Goal: Information Seeking & Learning: Learn about a topic

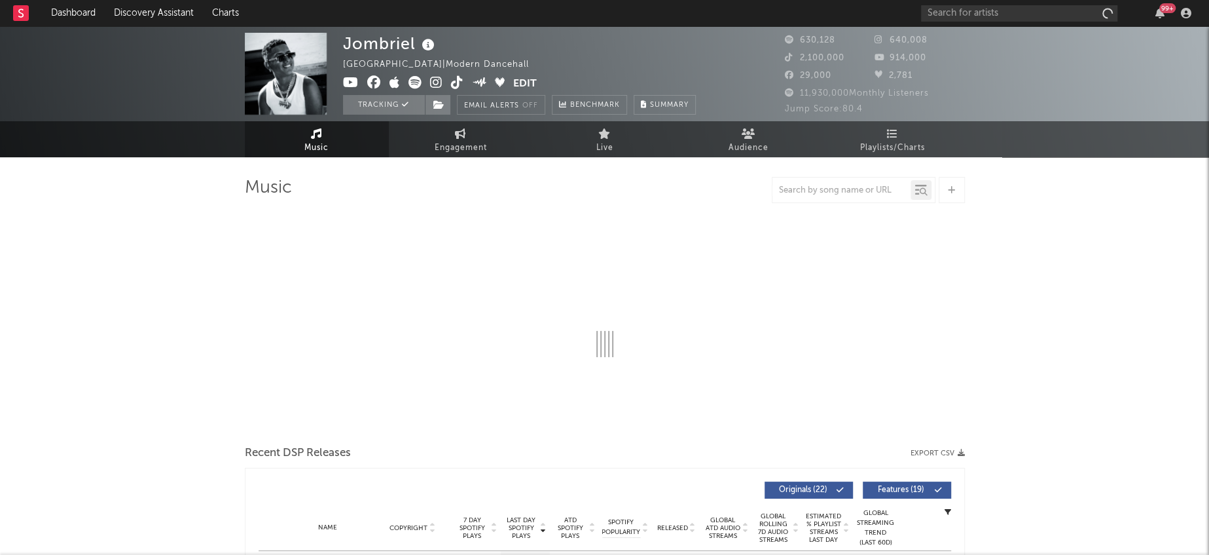
select select "6m"
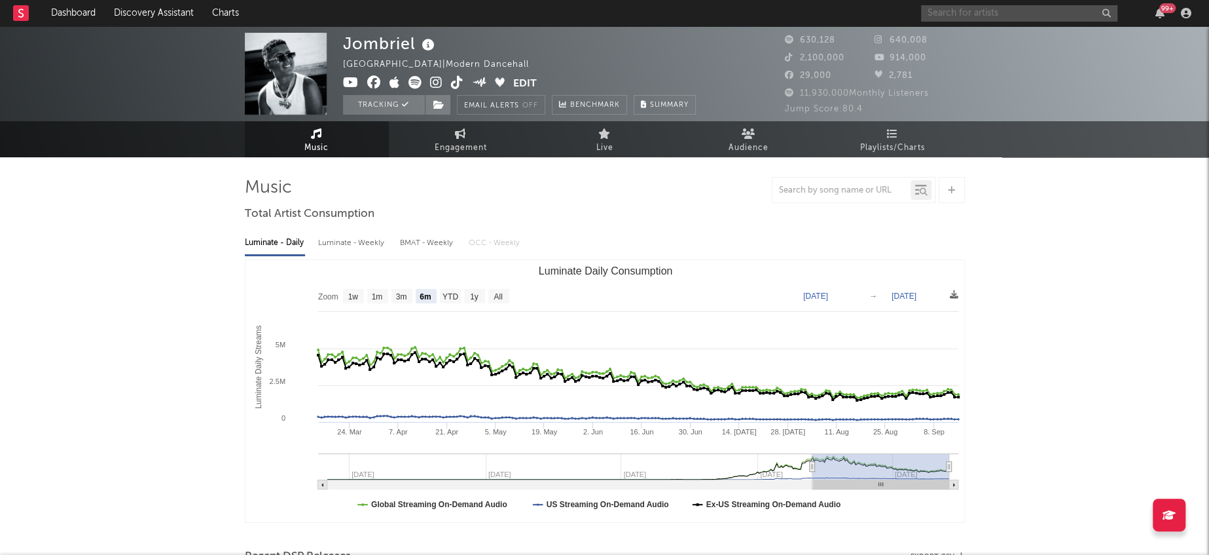
click at [983, 14] on input "text" at bounding box center [1019, 13] width 196 height 16
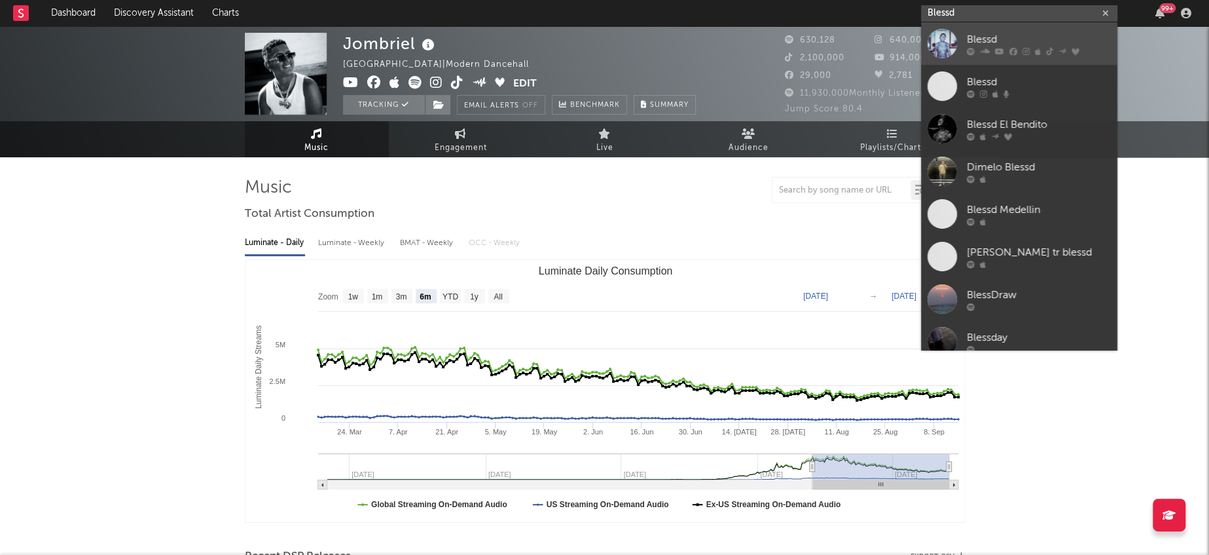
type input "Blessd"
click at [946, 37] on div at bounding box center [942, 43] width 29 height 29
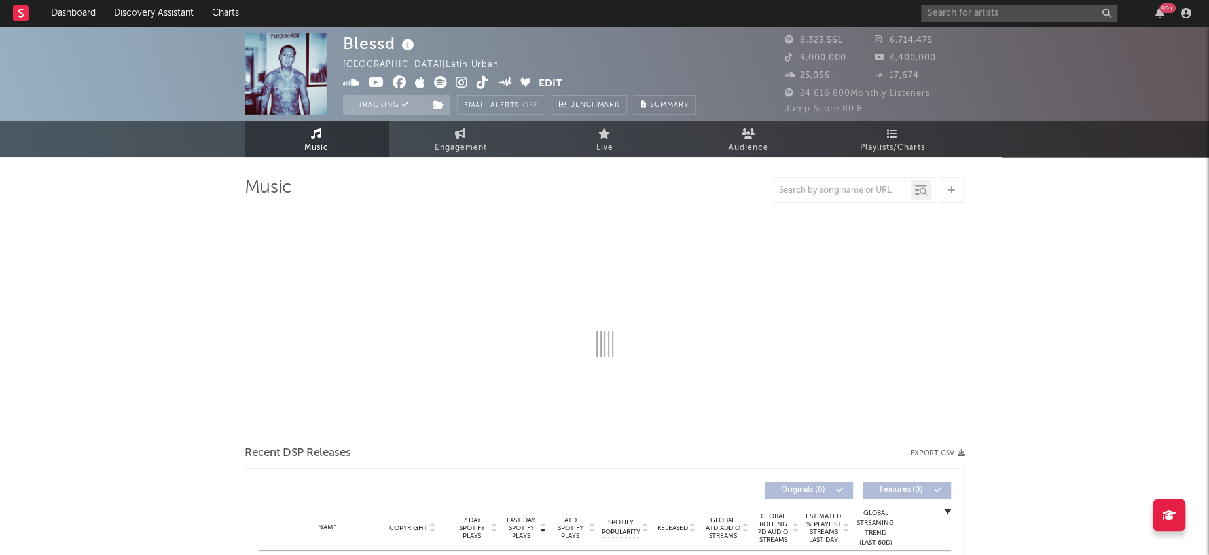
select select "6m"
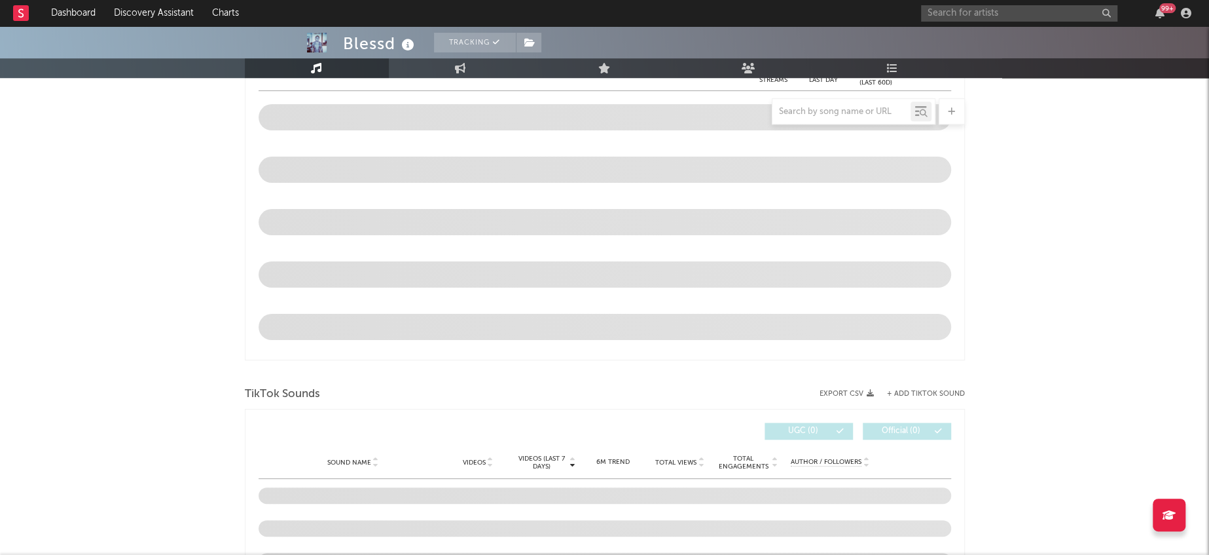
scroll to position [797, 0]
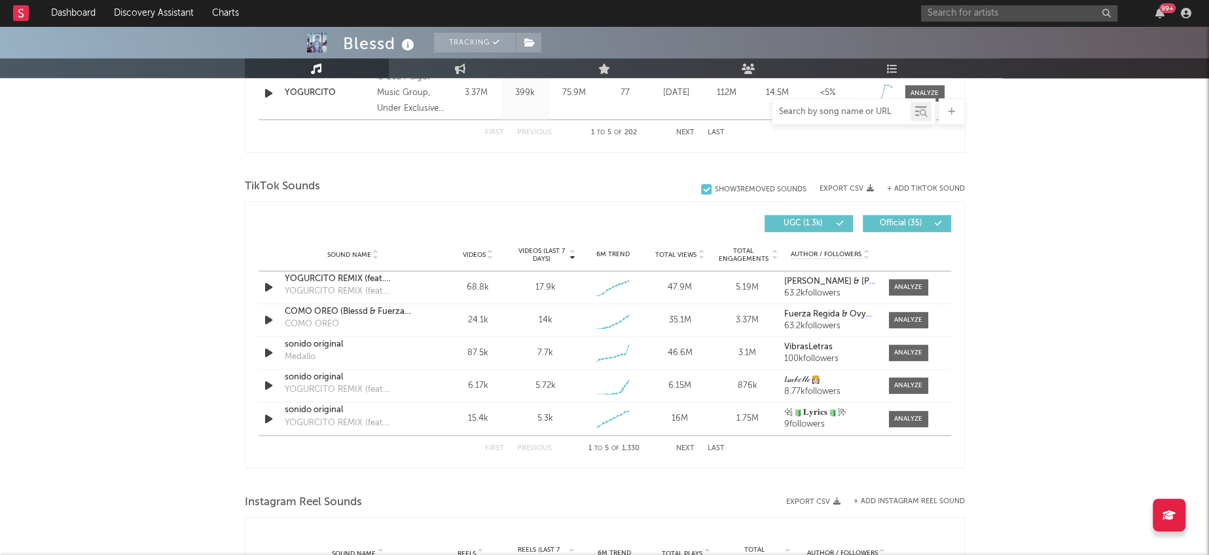
click at [826, 111] on input "text" at bounding box center [842, 112] width 138 height 10
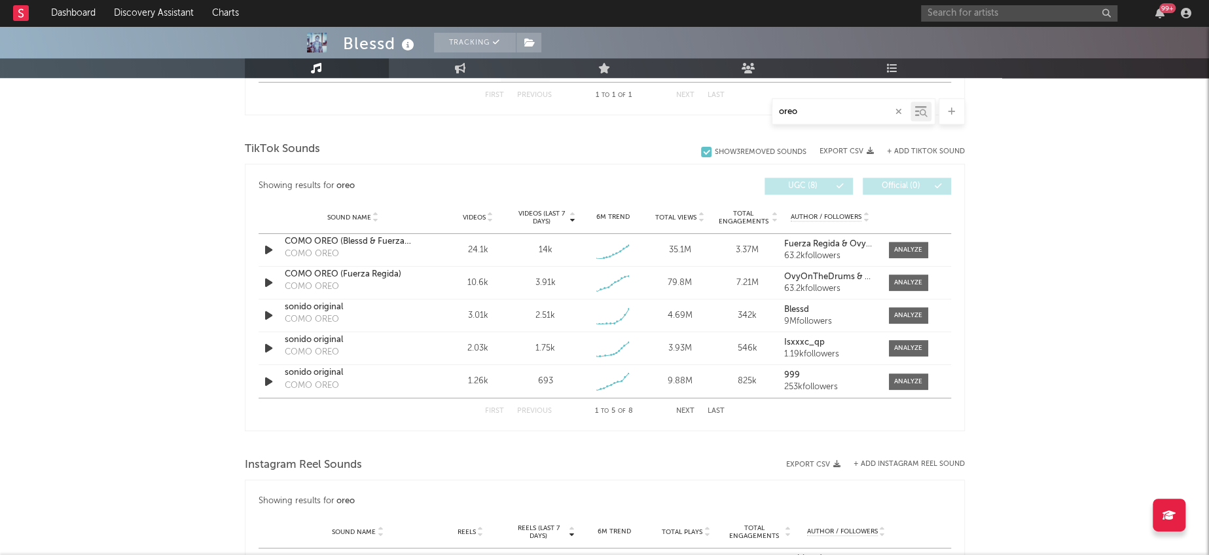
scroll to position [621, 0]
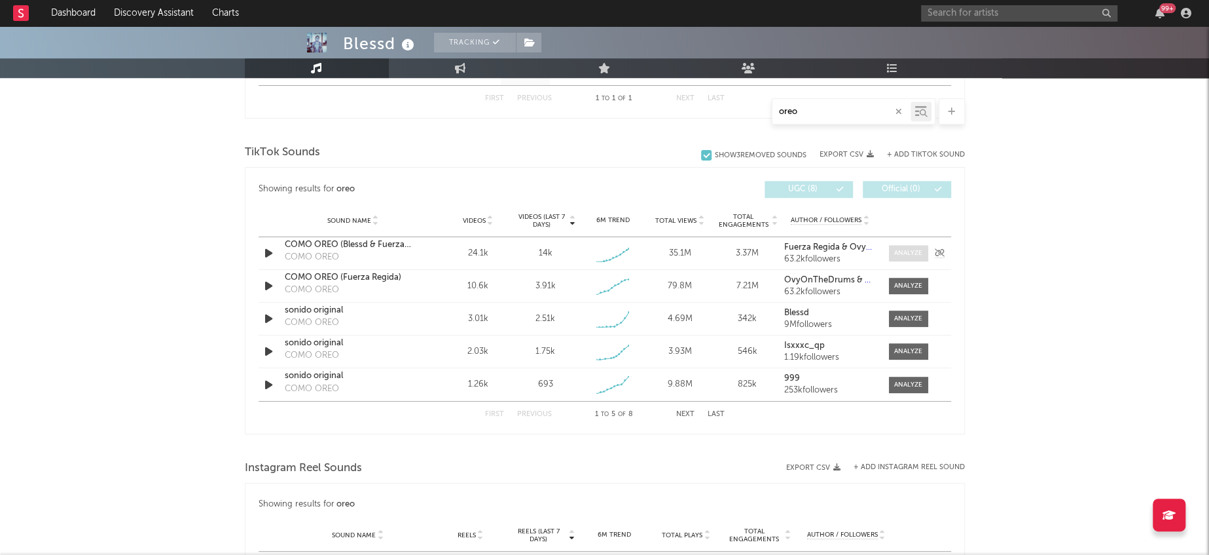
type input "oreo"
click at [904, 249] on div at bounding box center [908, 253] width 28 height 10
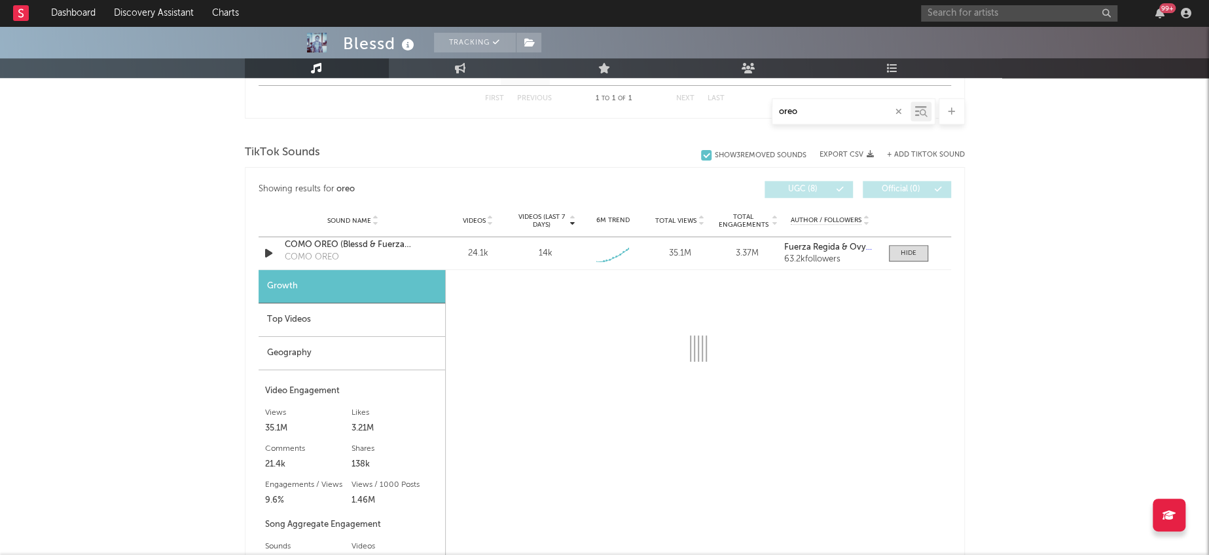
select select "1w"
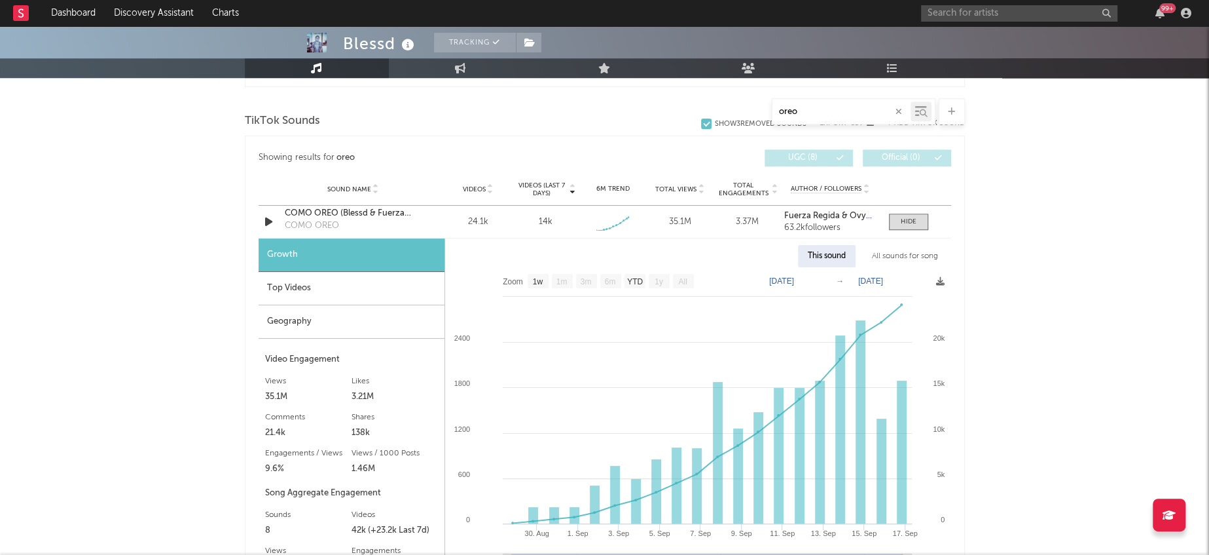
scroll to position [655, 0]
click at [904, 217] on div at bounding box center [909, 220] width 16 height 10
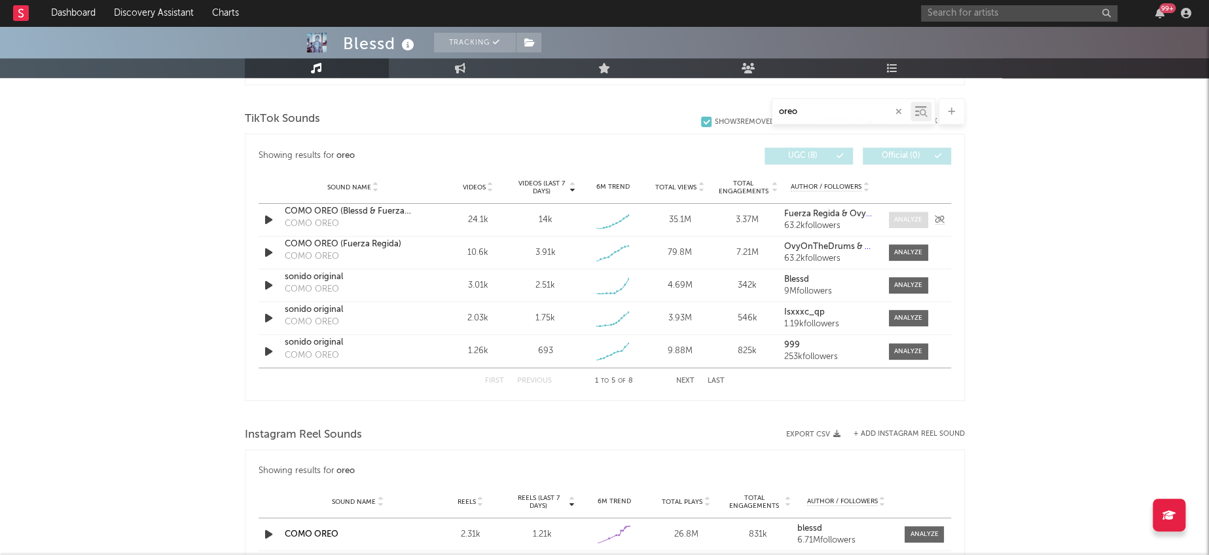
click at [904, 217] on div at bounding box center [908, 220] width 28 height 10
select select "1w"
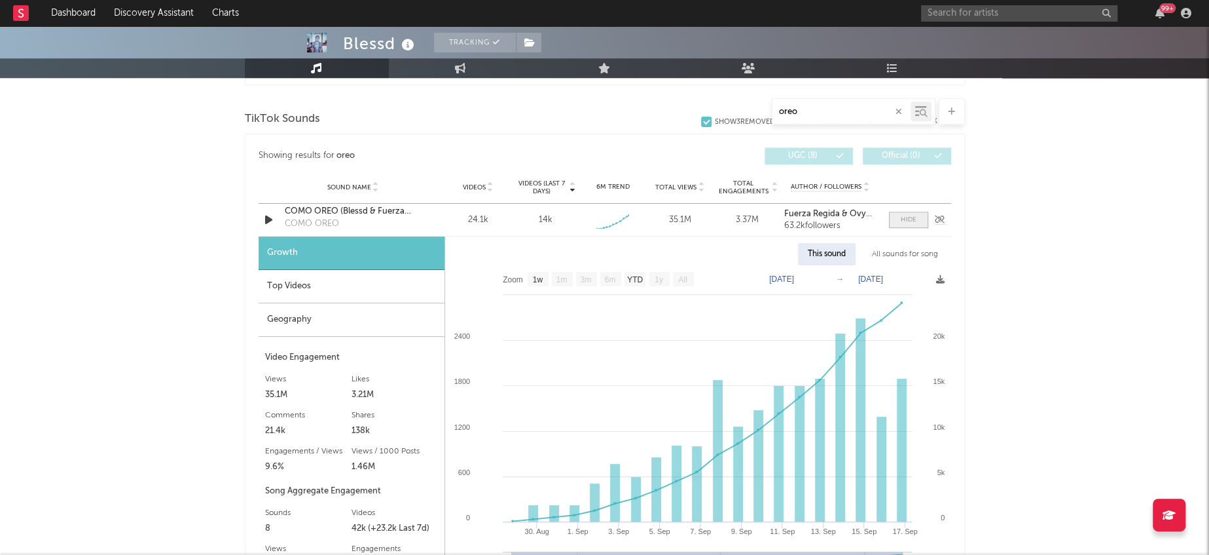
click at [904, 217] on div at bounding box center [909, 220] width 16 height 10
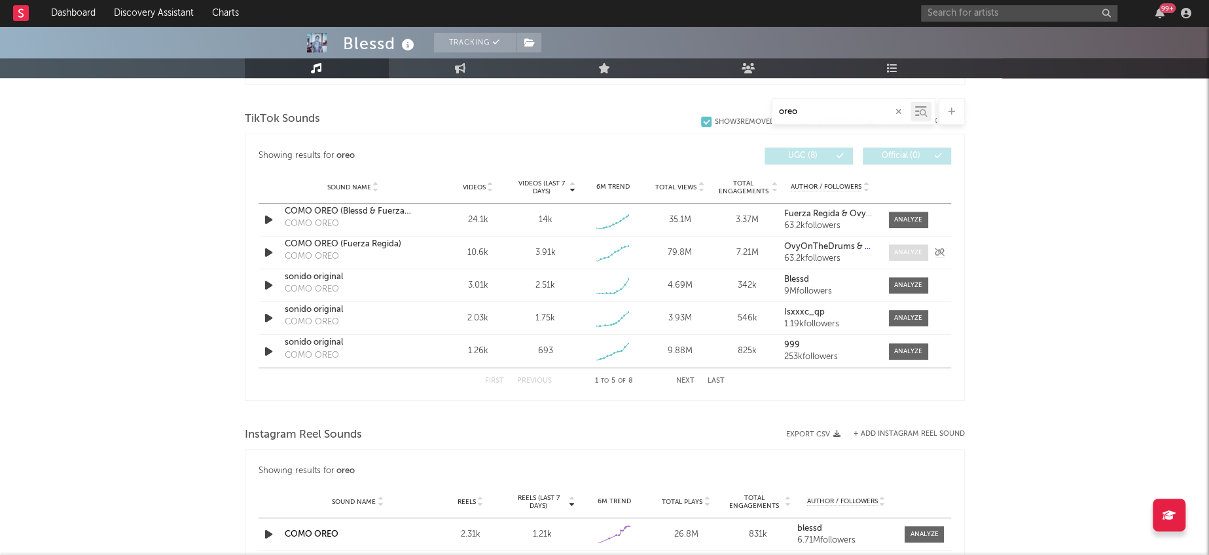
click at [911, 248] on div at bounding box center [908, 252] width 28 height 10
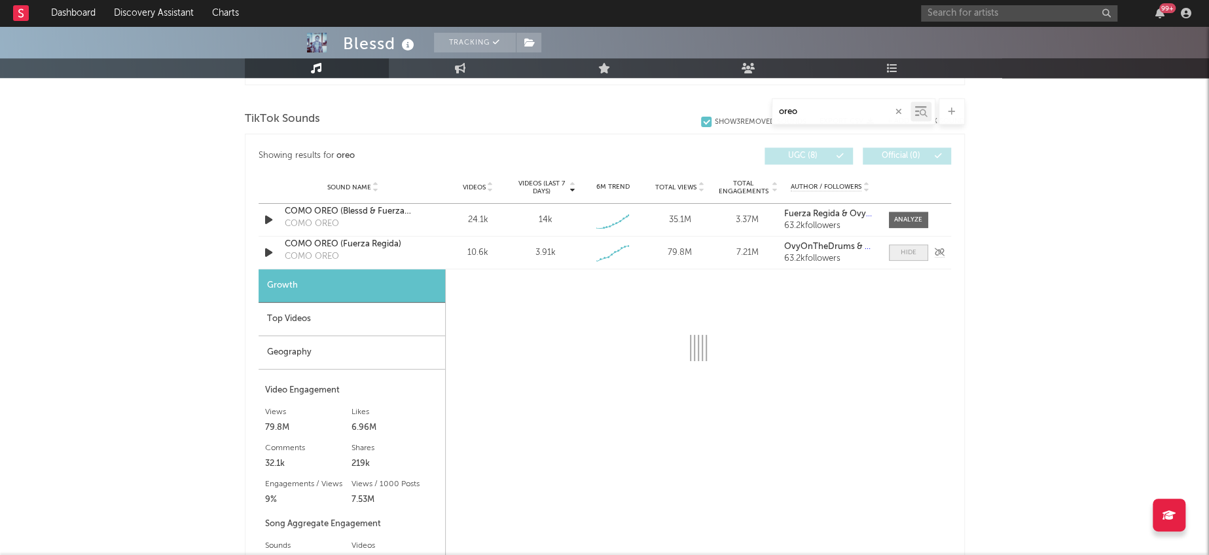
select select "1w"
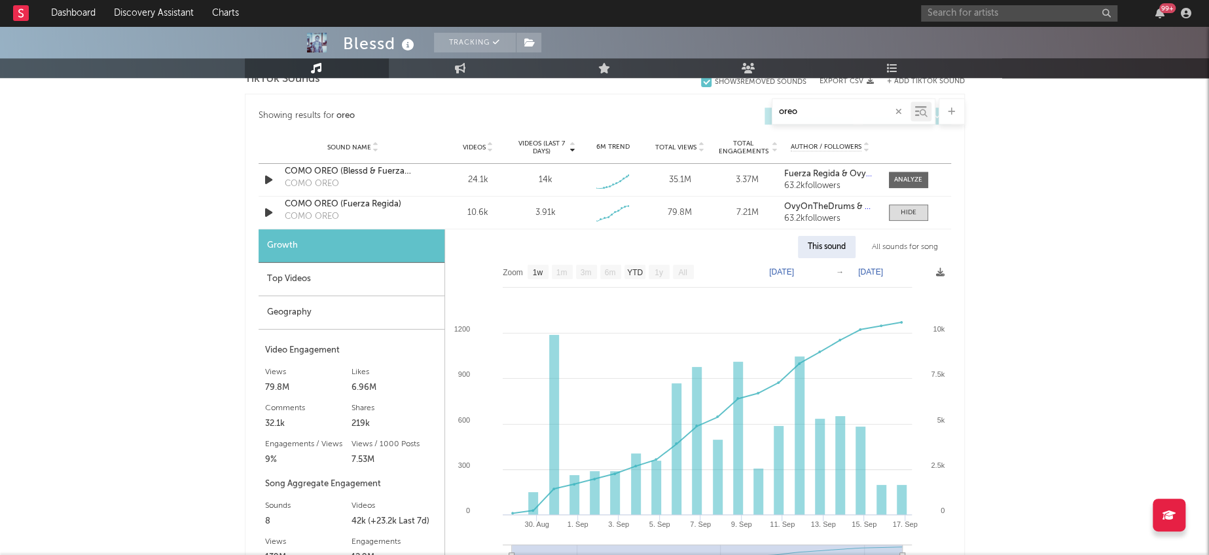
scroll to position [689, 0]
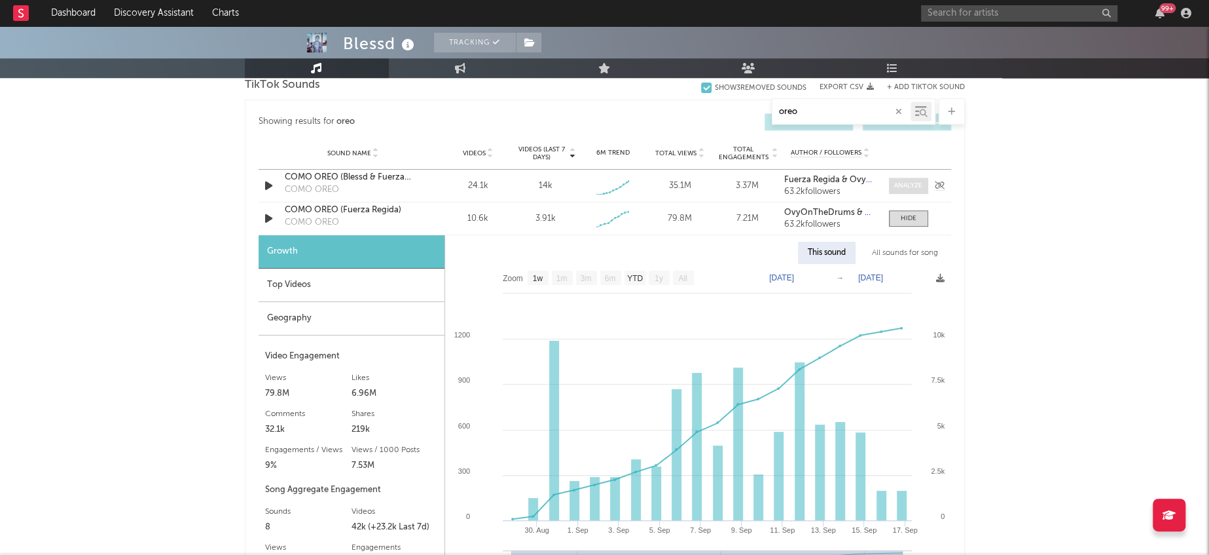
click at [911, 183] on div at bounding box center [908, 186] width 28 height 10
select select "1w"
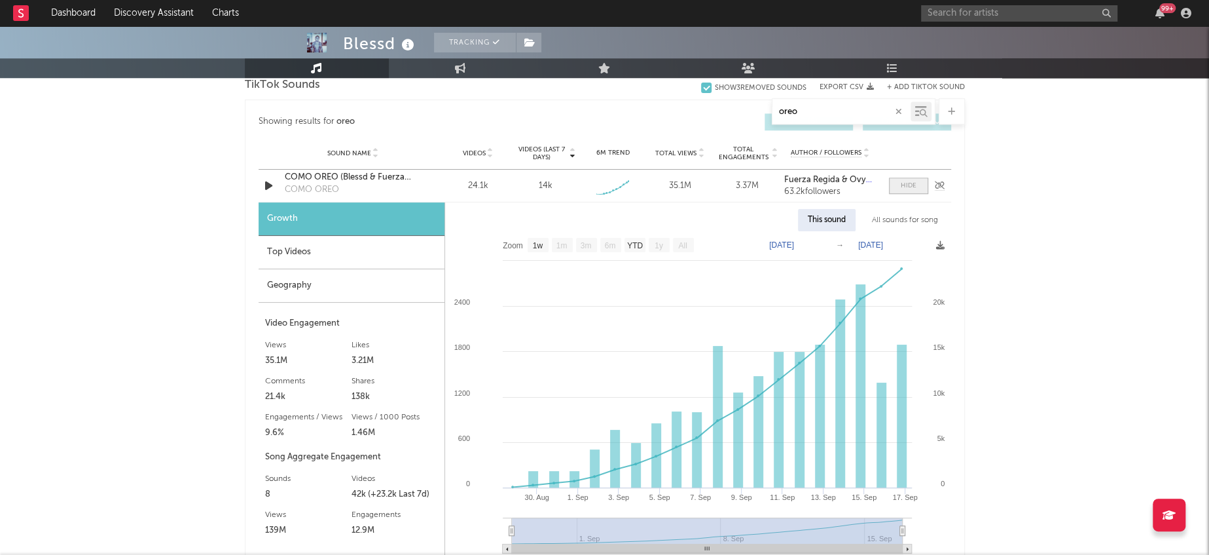
click at [911, 183] on div at bounding box center [909, 186] width 16 height 10
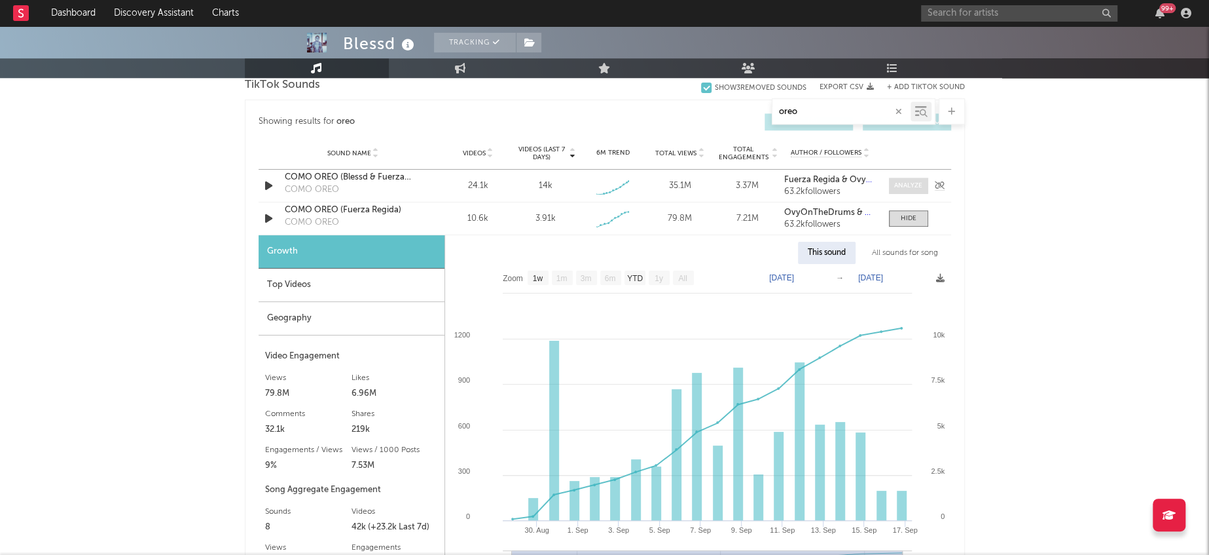
click at [911, 183] on div at bounding box center [908, 186] width 28 height 10
select select "1w"
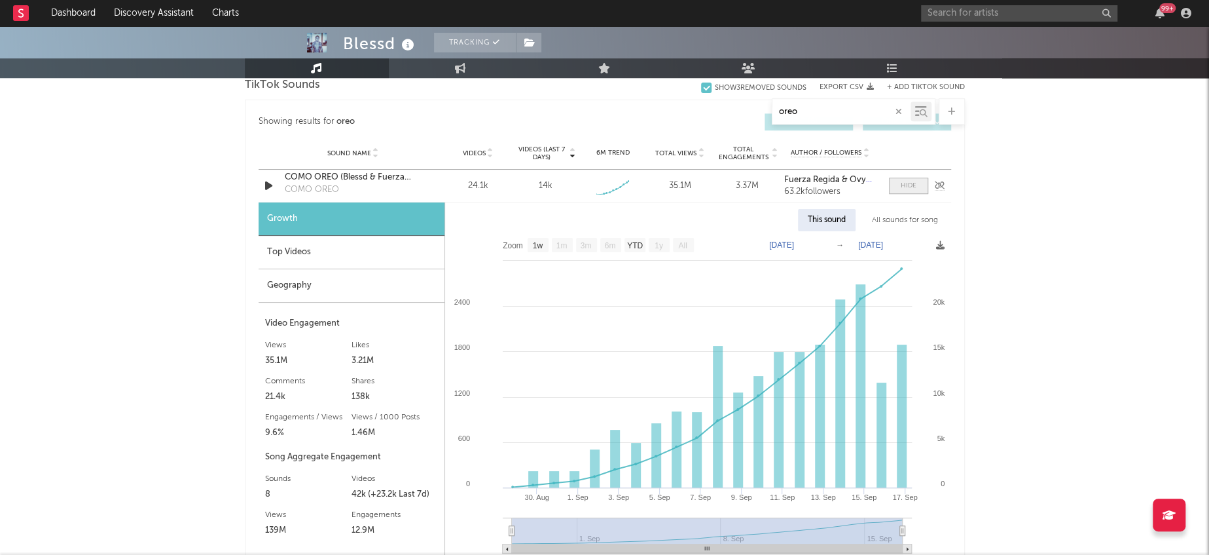
click at [911, 183] on div at bounding box center [909, 186] width 16 height 10
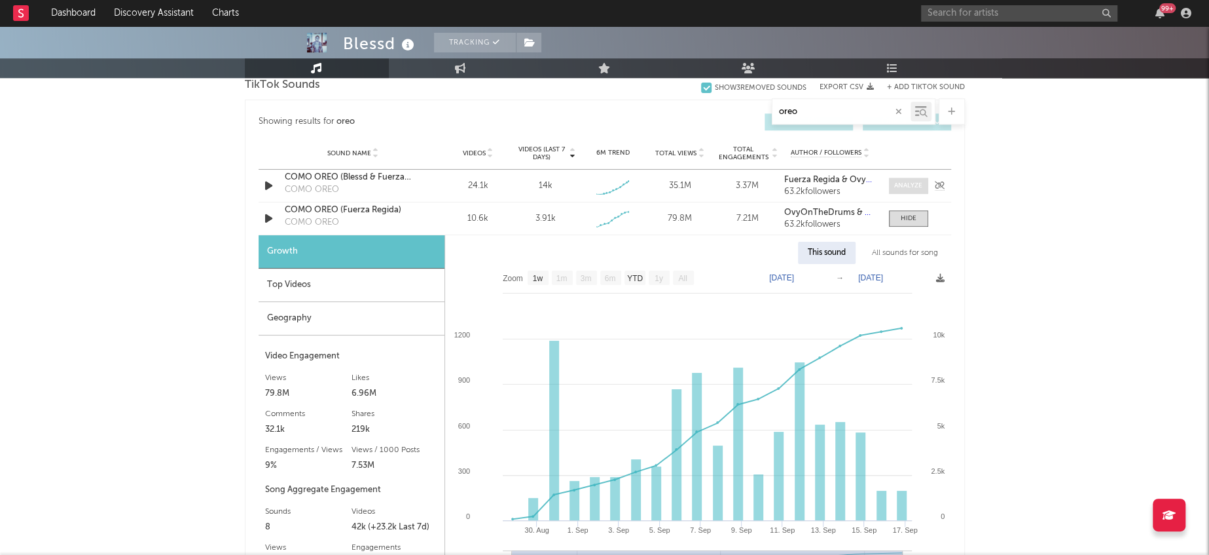
click at [911, 183] on div at bounding box center [908, 186] width 28 height 10
select select "1w"
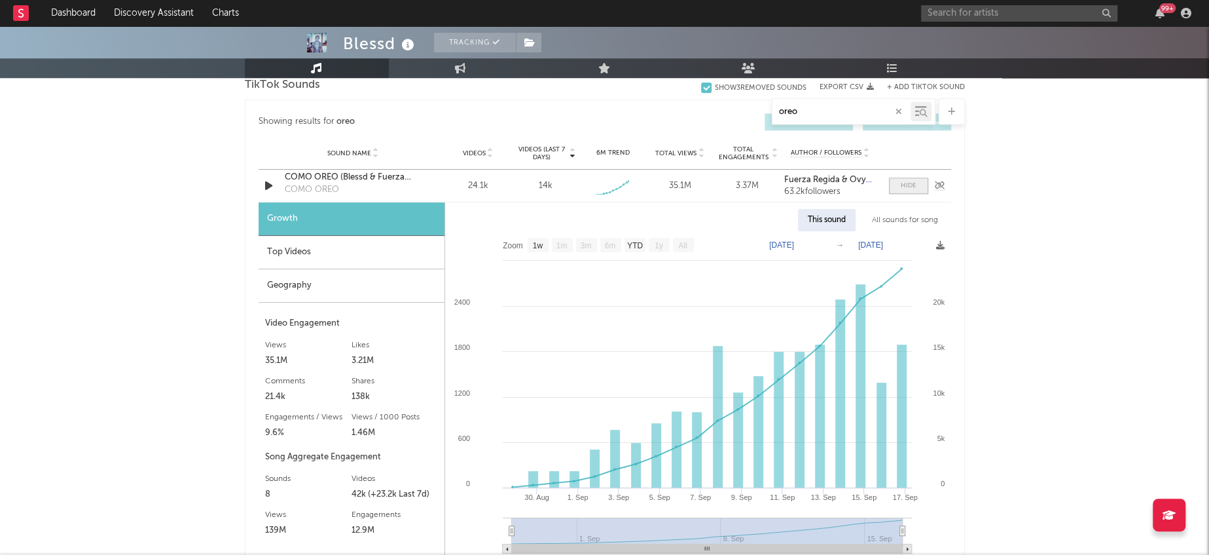
click at [911, 183] on div at bounding box center [909, 186] width 16 height 10
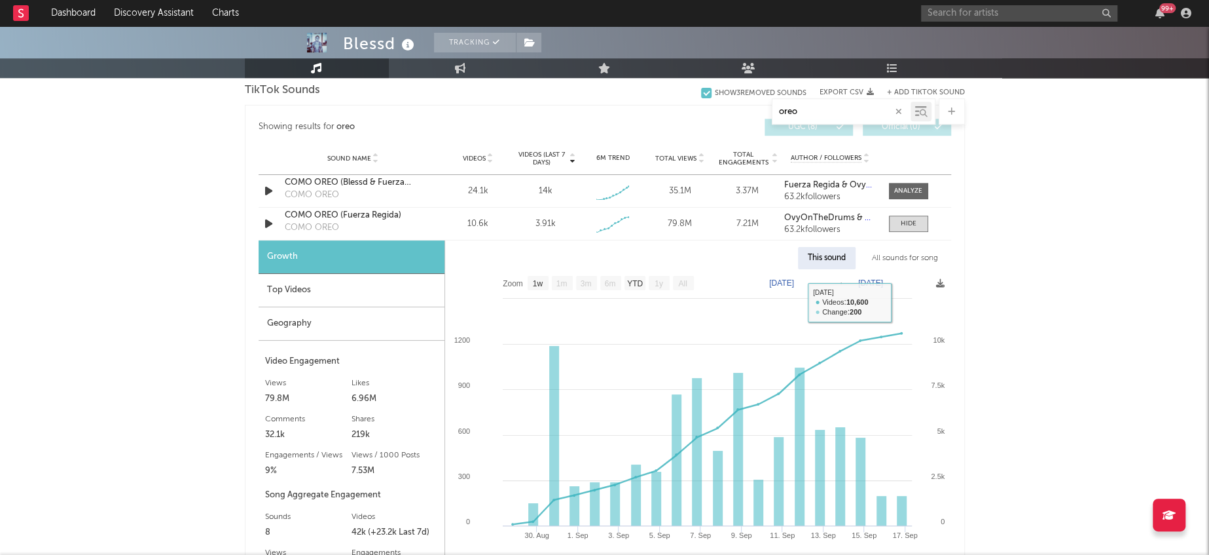
scroll to position [681, 0]
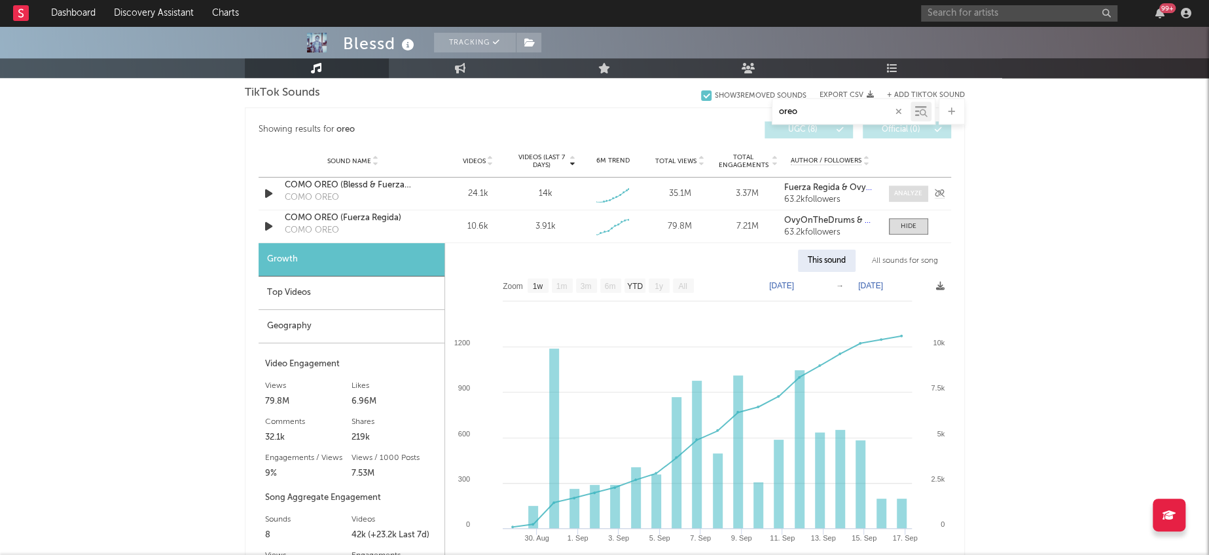
click at [907, 193] on div at bounding box center [908, 194] width 28 height 10
select select "1w"
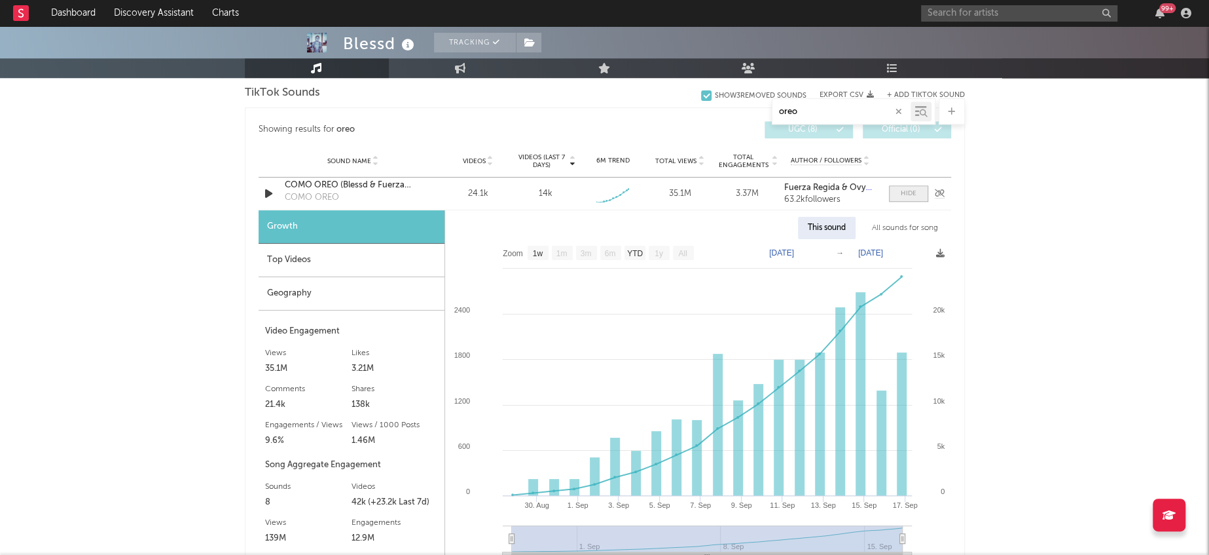
click at [907, 193] on div at bounding box center [909, 194] width 16 height 10
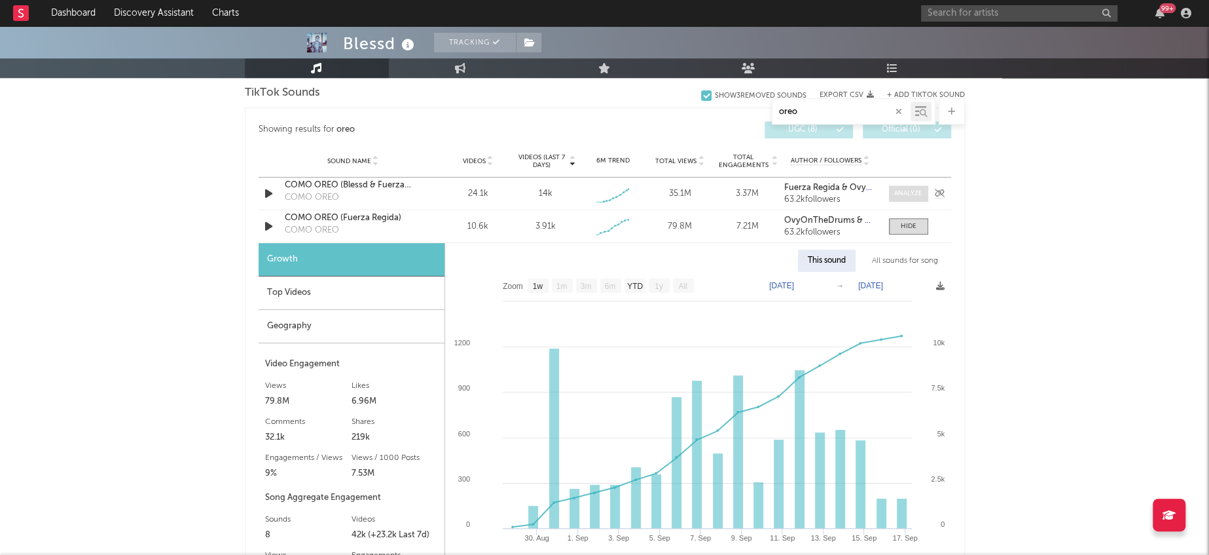
click at [907, 193] on div at bounding box center [908, 194] width 28 height 10
select select "1w"
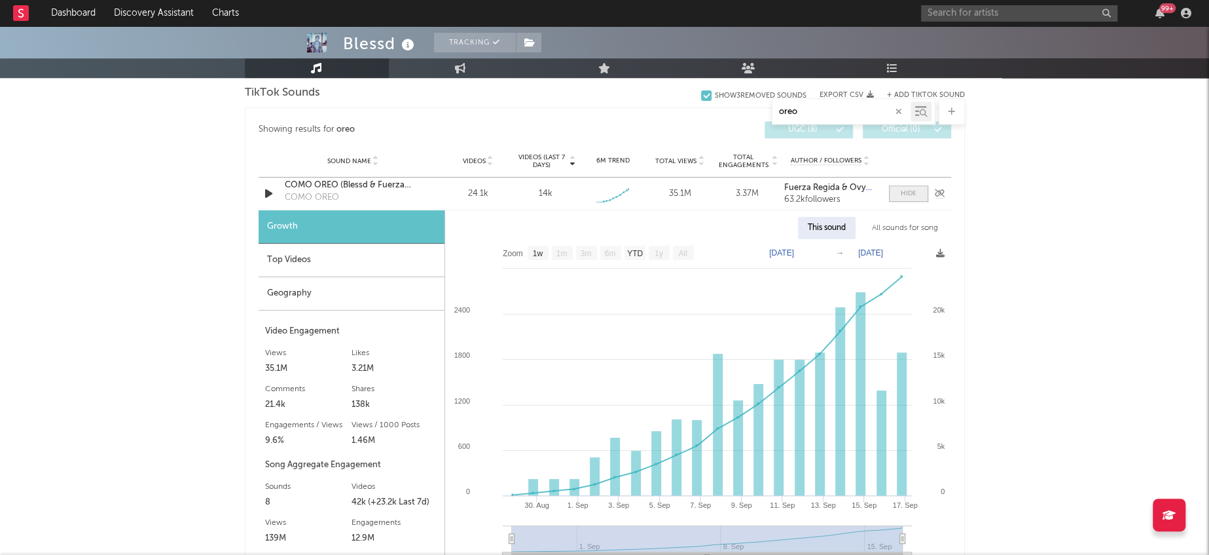
click at [907, 193] on div at bounding box center [909, 194] width 16 height 10
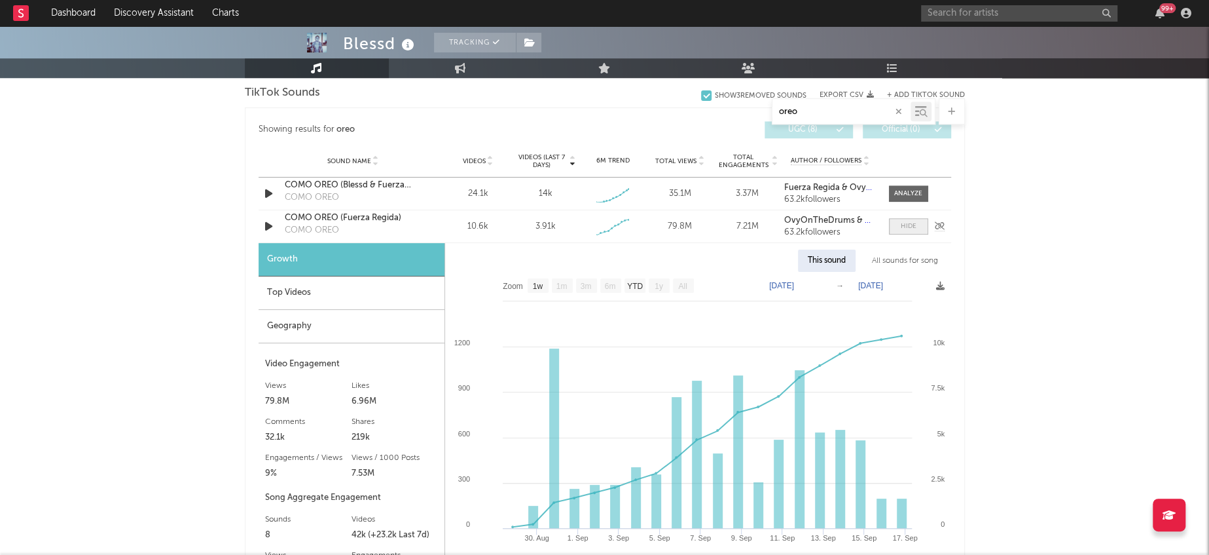
click at [909, 225] on div at bounding box center [909, 226] width 16 height 10
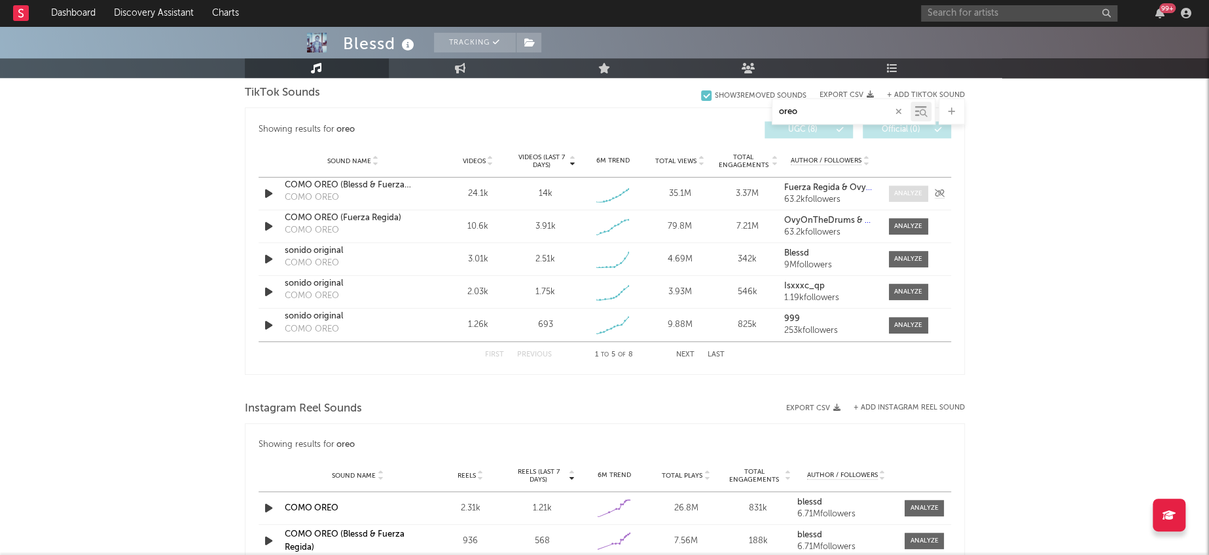
click at [913, 190] on div at bounding box center [908, 194] width 28 height 10
select select "1w"
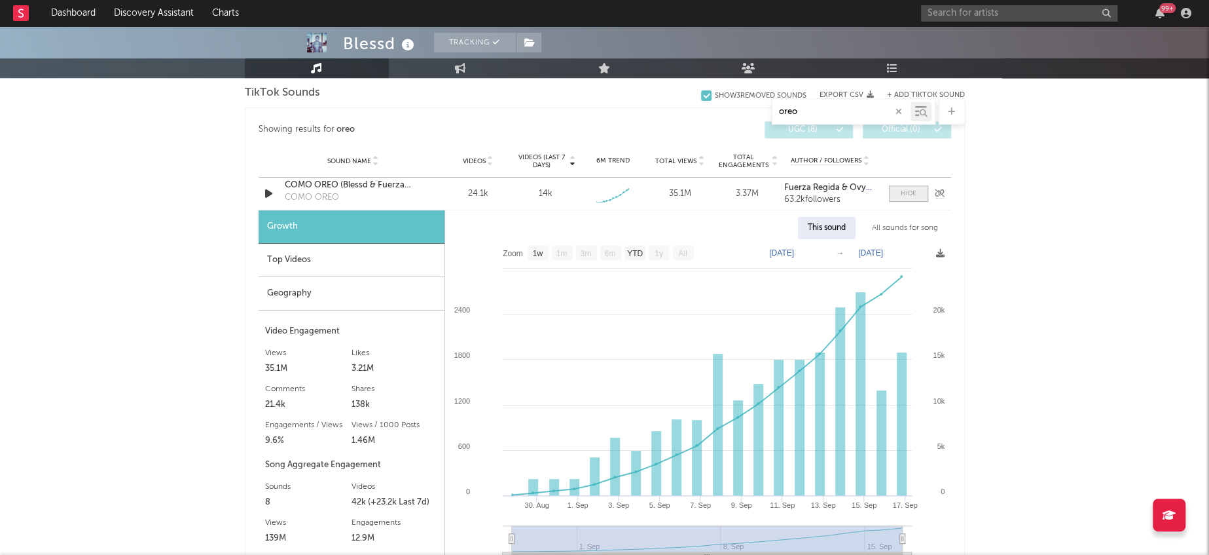
click at [915, 189] on div at bounding box center [909, 194] width 16 height 10
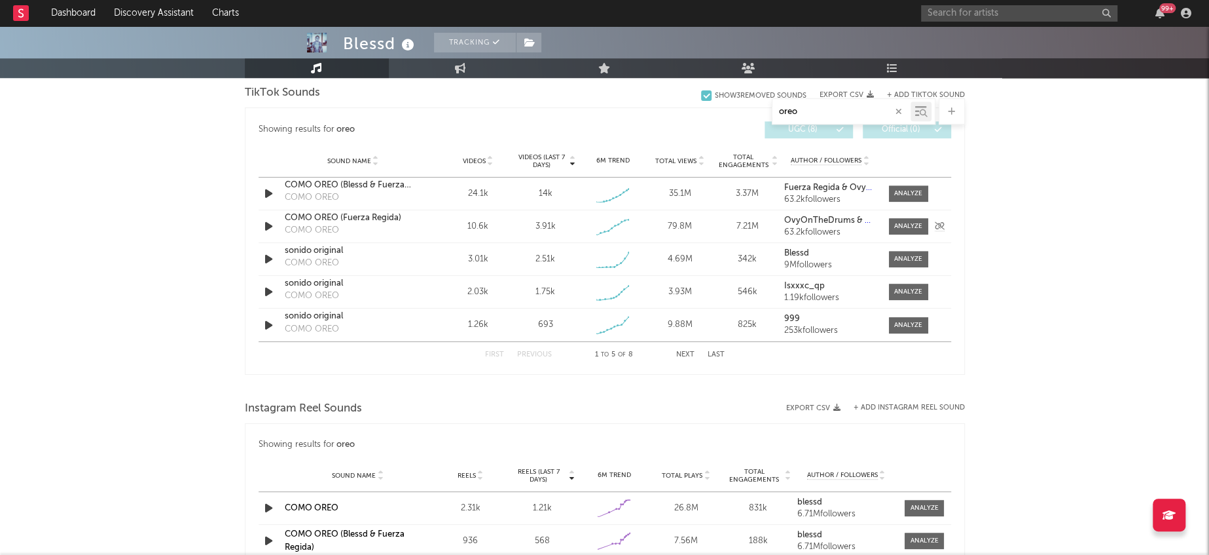
click at [894, 212] on div "Sound Name COMO OREO (Fuerza Regida) COMO OREO Videos 10.6k Videos (last 7 days…" at bounding box center [605, 226] width 693 height 32
click at [902, 226] on div at bounding box center [908, 226] width 28 height 10
select select "1w"
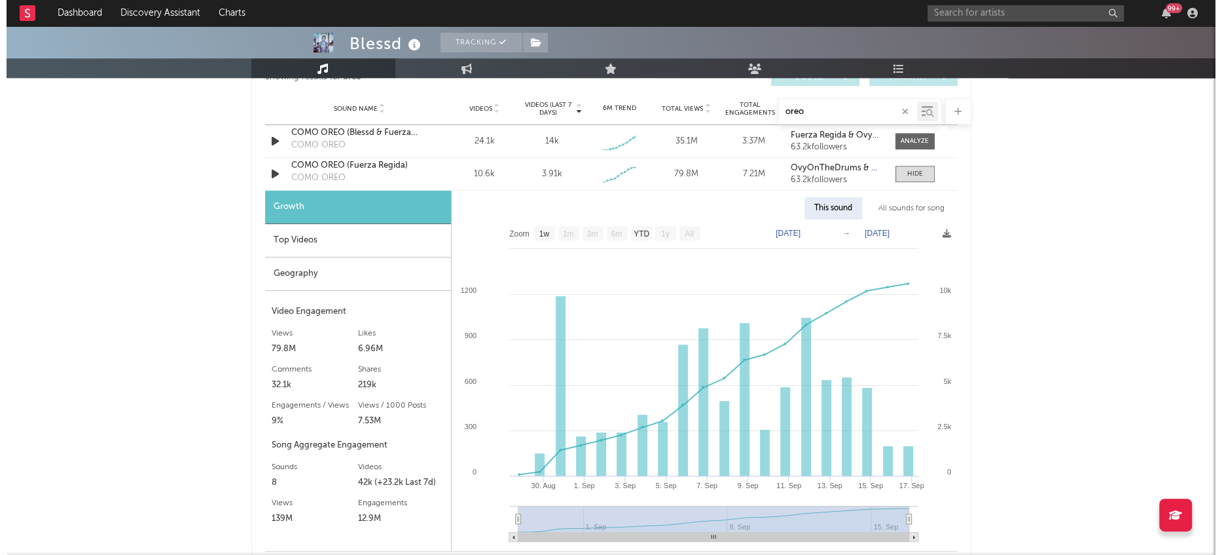
scroll to position [735, 0]
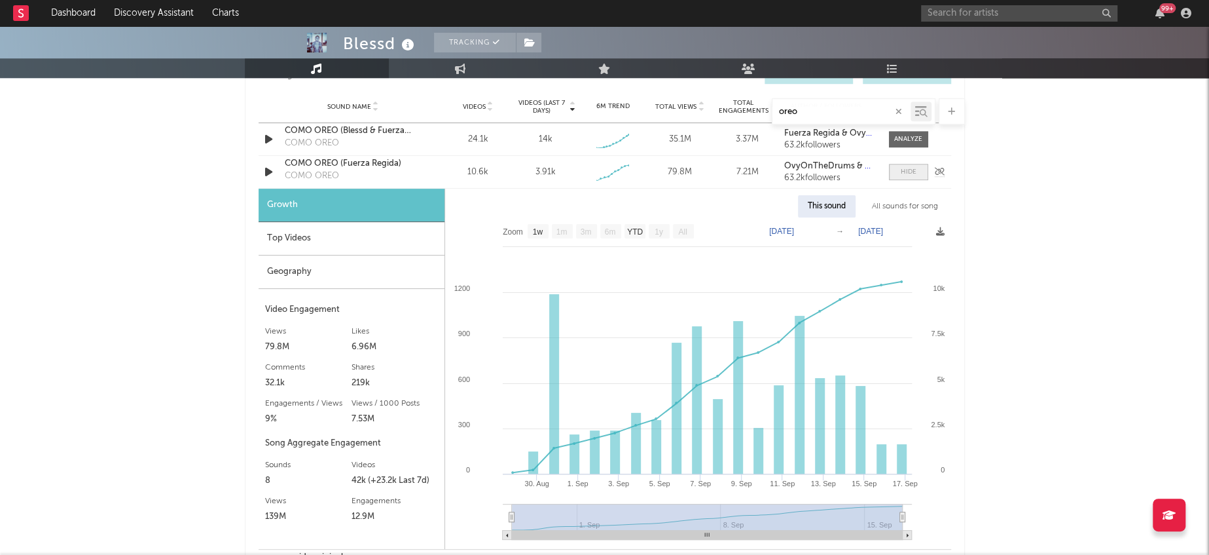
click at [906, 170] on div at bounding box center [909, 172] width 16 height 10
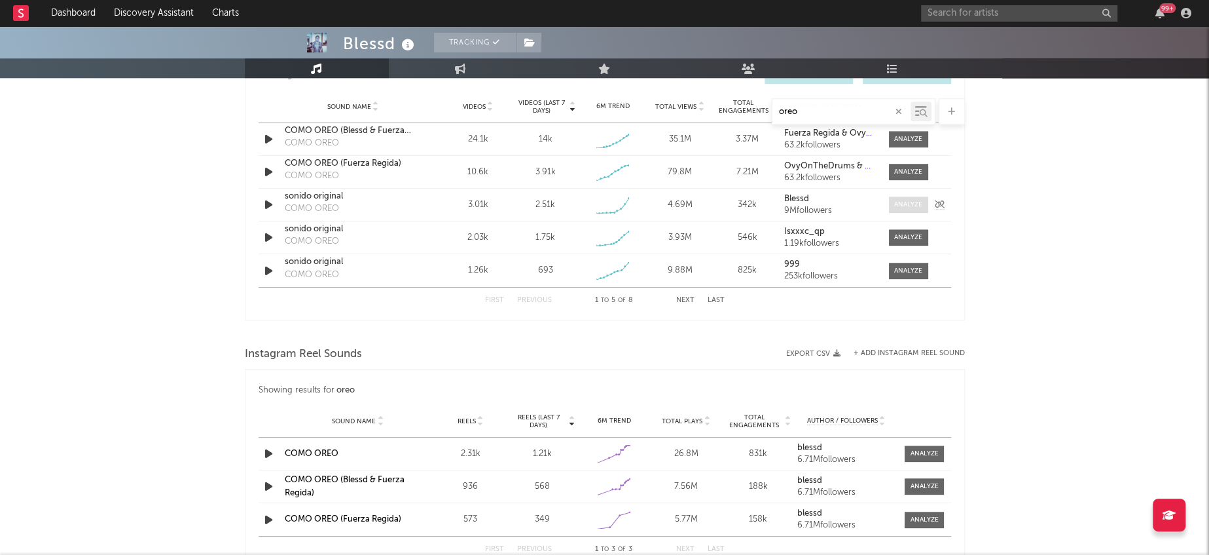
click at [906, 202] on div at bounding box center [908, 205] width 28 height 10
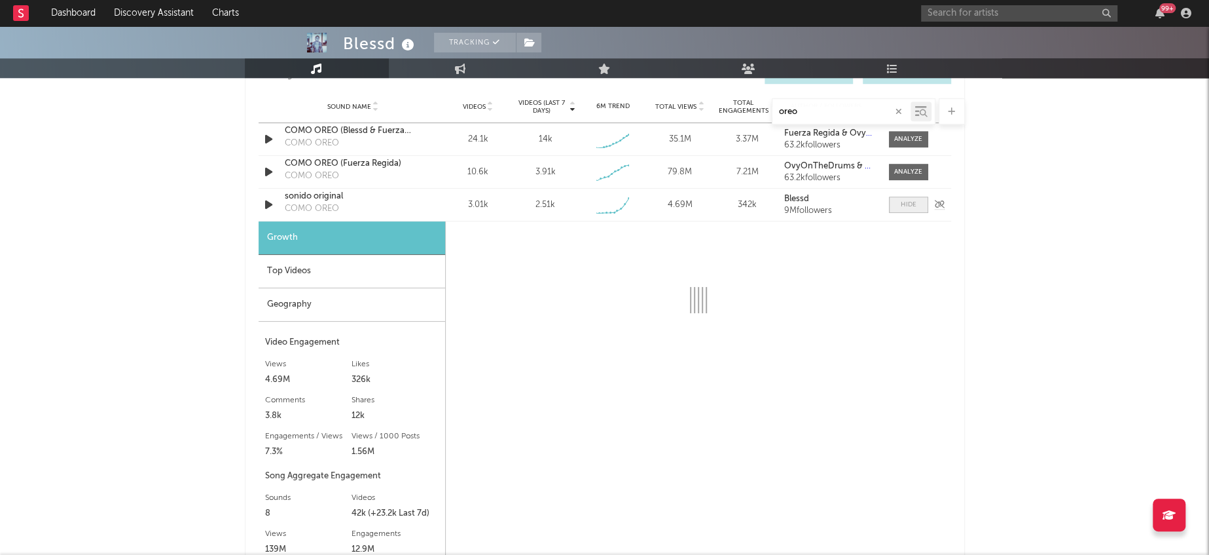
select select "1w"
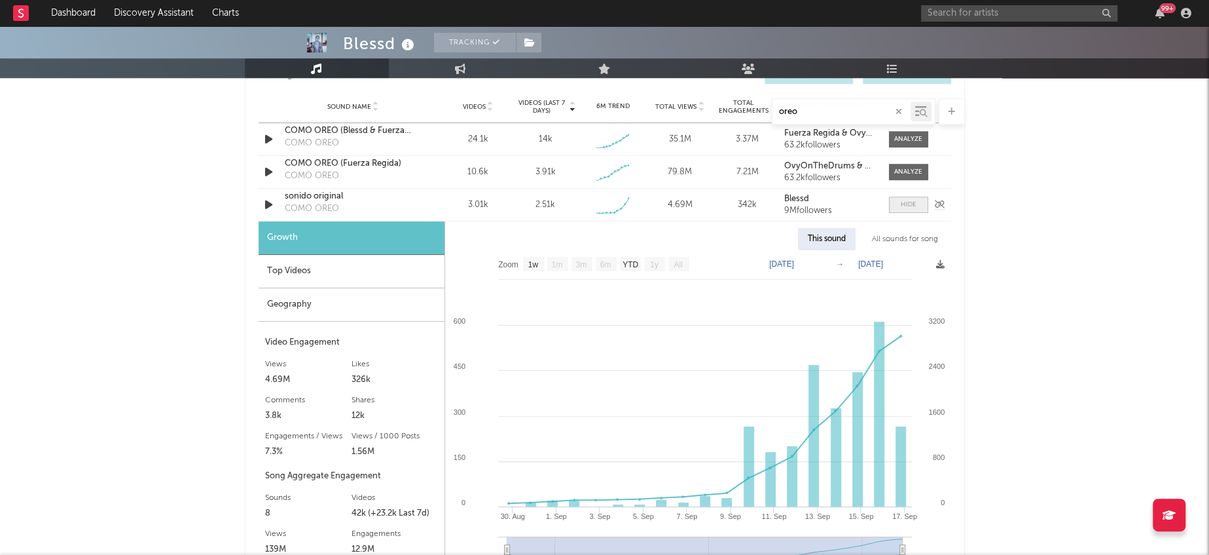
click at [906, 202] on div at bounding box center [909, 205] width 16 height 10
